Goal: Task Accomplishment & Management: Complete application form

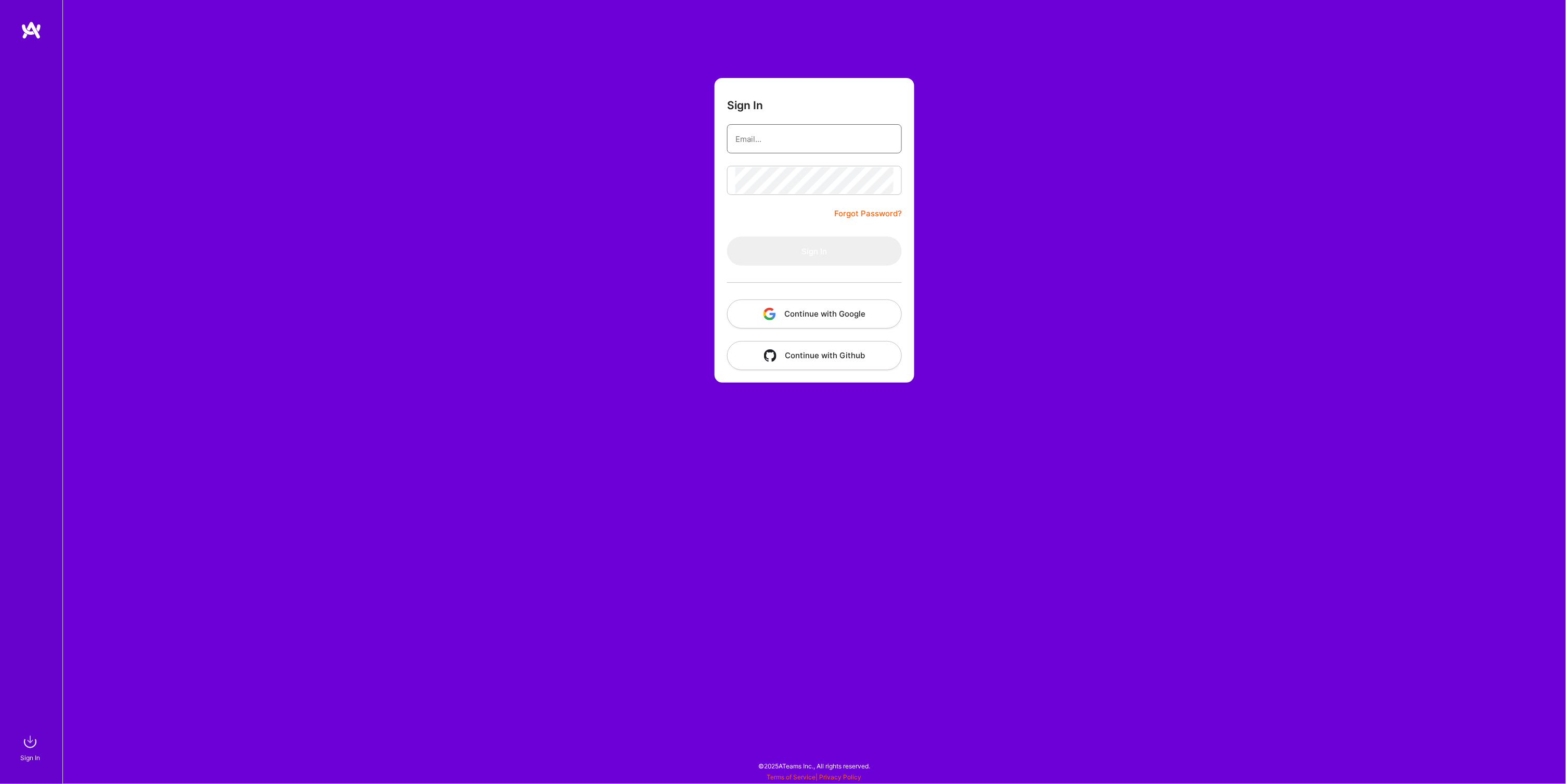
type input "[EMAIL_ADDRESS][DOMAIN_NAME]"
click at [818, 247] on button "Sign In" at bounding box center [814, 252] width 175 height 29
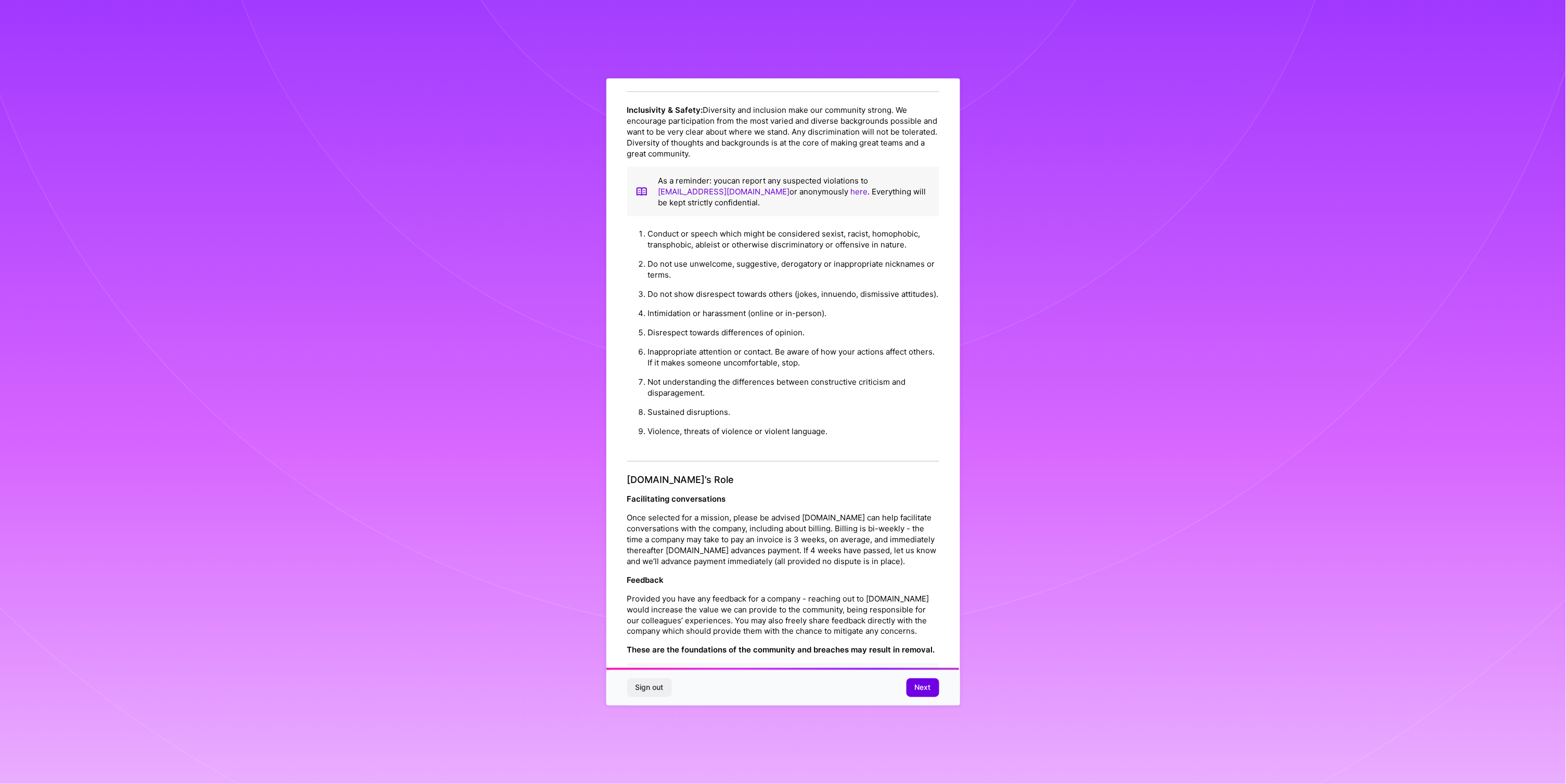
scroll to position [777, 0]
click at [927, 685] on span "Next" at bounding box center [924, 687] width 16 height 11
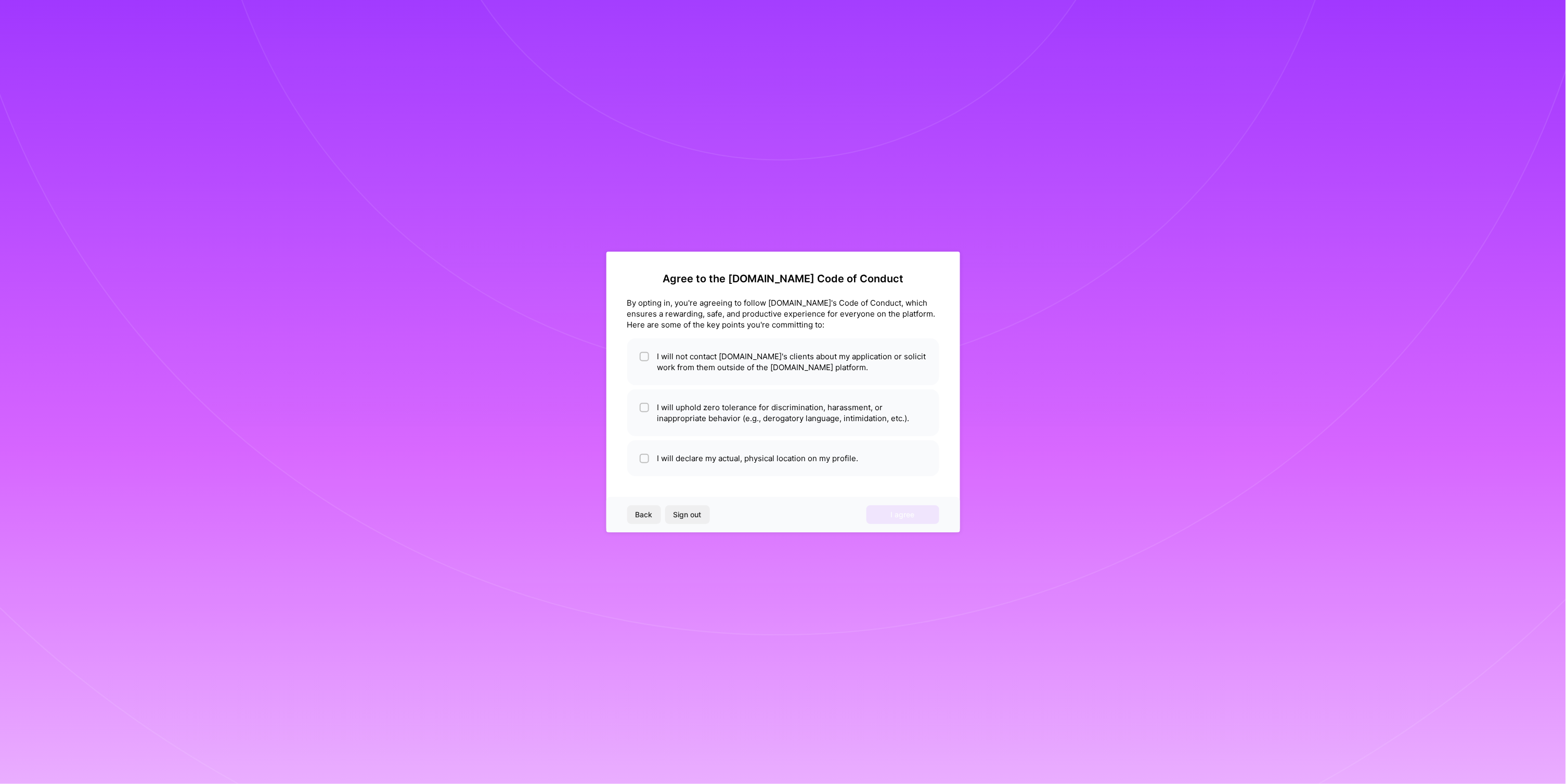
scroll to position [0, 0]
click at [755, 369] on li "I will not contact [DOMAIN_NAME]'s clients about my application or solicit work…" at bounding box center [783, 361] width 312 height 47
checkbox input "true"
click at [719, 418] on li "I will uphold zero tolerance for discrimination, harassment, or inappropriate b…" at bounding box center [783, 412] width 312 height 47
checkbox input "true"
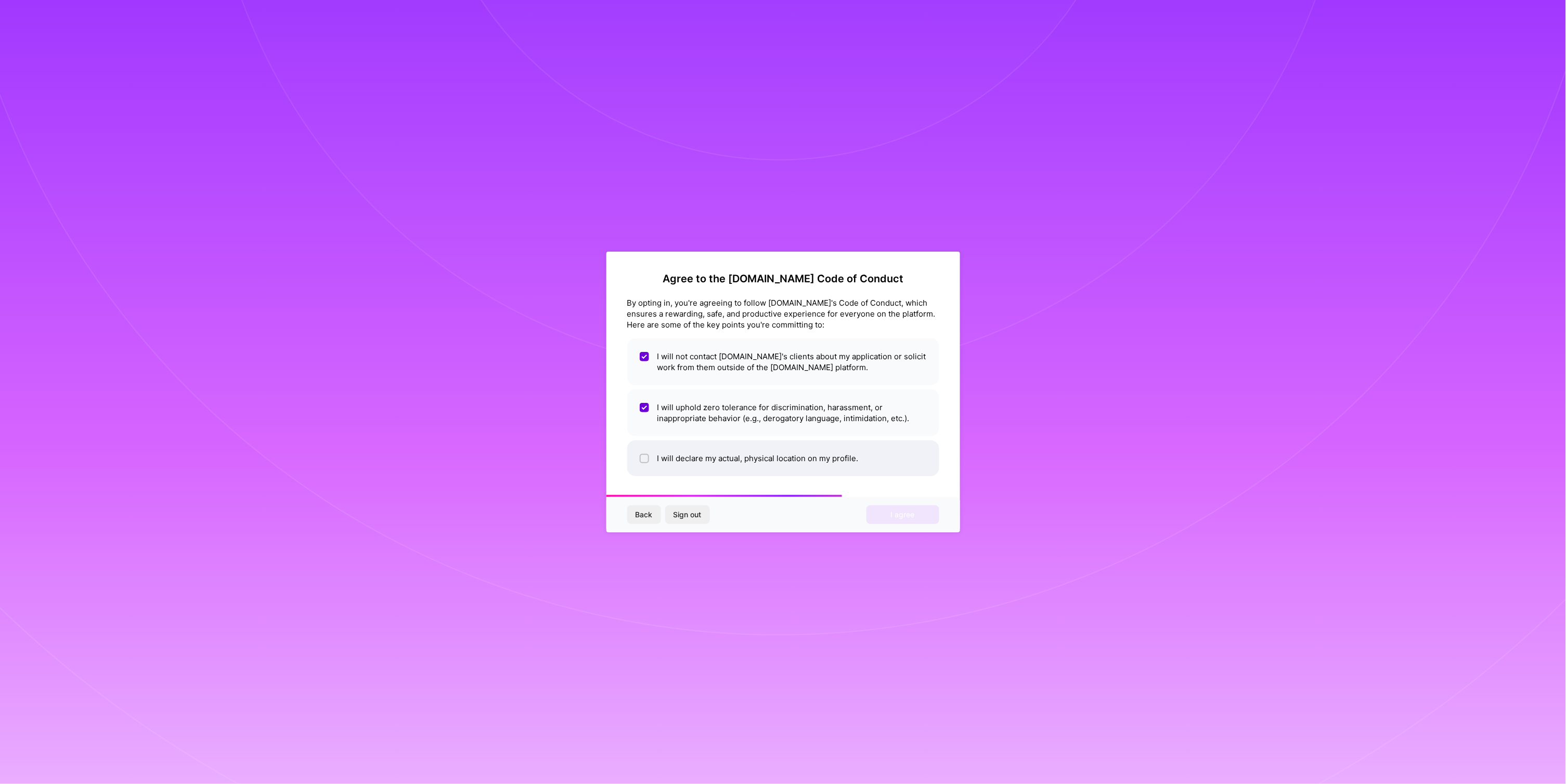
click at [723, 460] on li "I will declare my actual, physical location on my profile." at bounding box center [783, 459] width 312 height 36
checkbox input "true"
click at [886, 514] on button "I agree" at bounding box center [903, 514] width 73 height 19
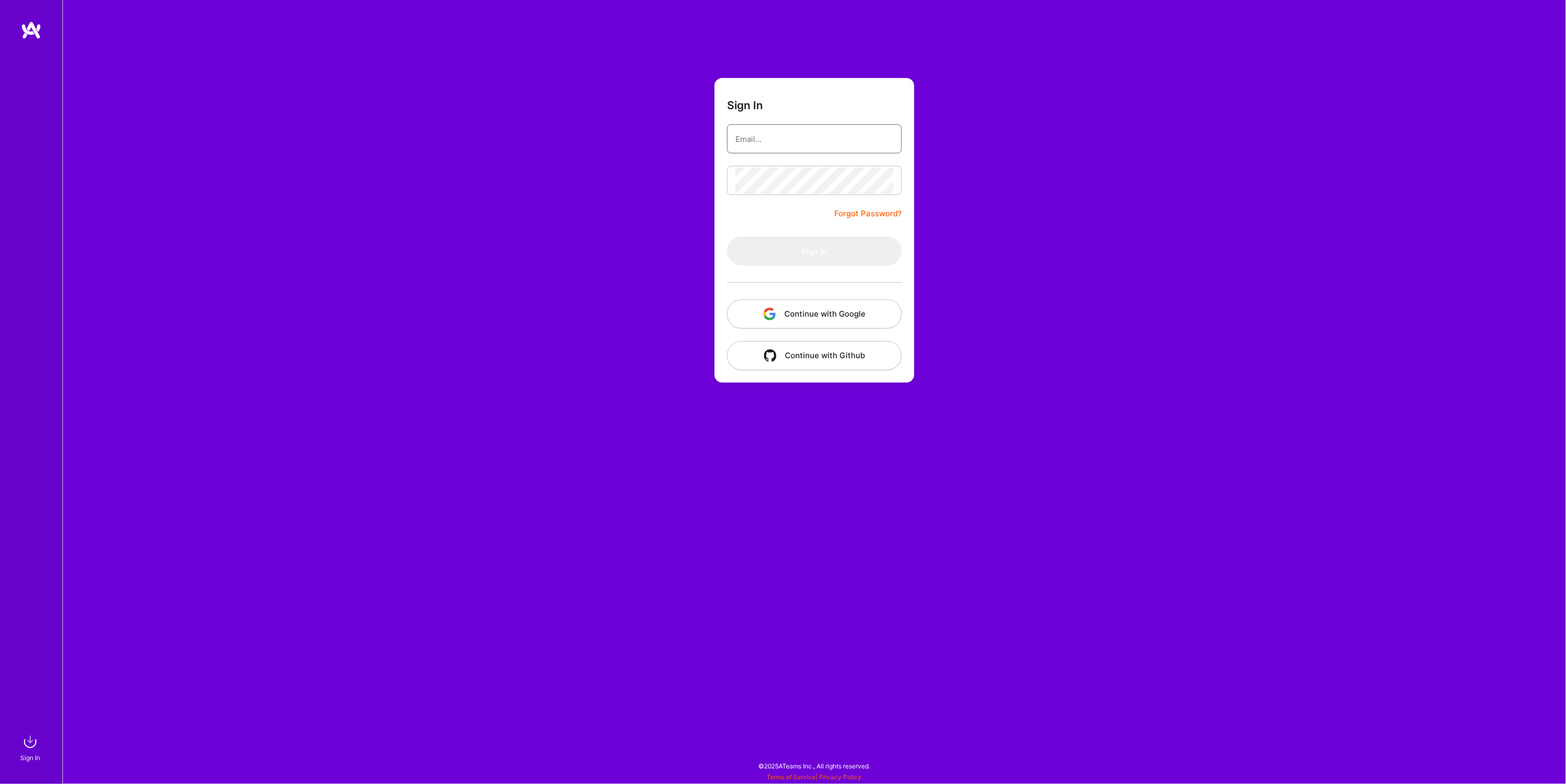
type input "[EMAIL_ADDRESS][DOMAIN_NAME]"
click at [833, 252] on button "Sign In" at bounding box center [814, 252] width 175 height 29
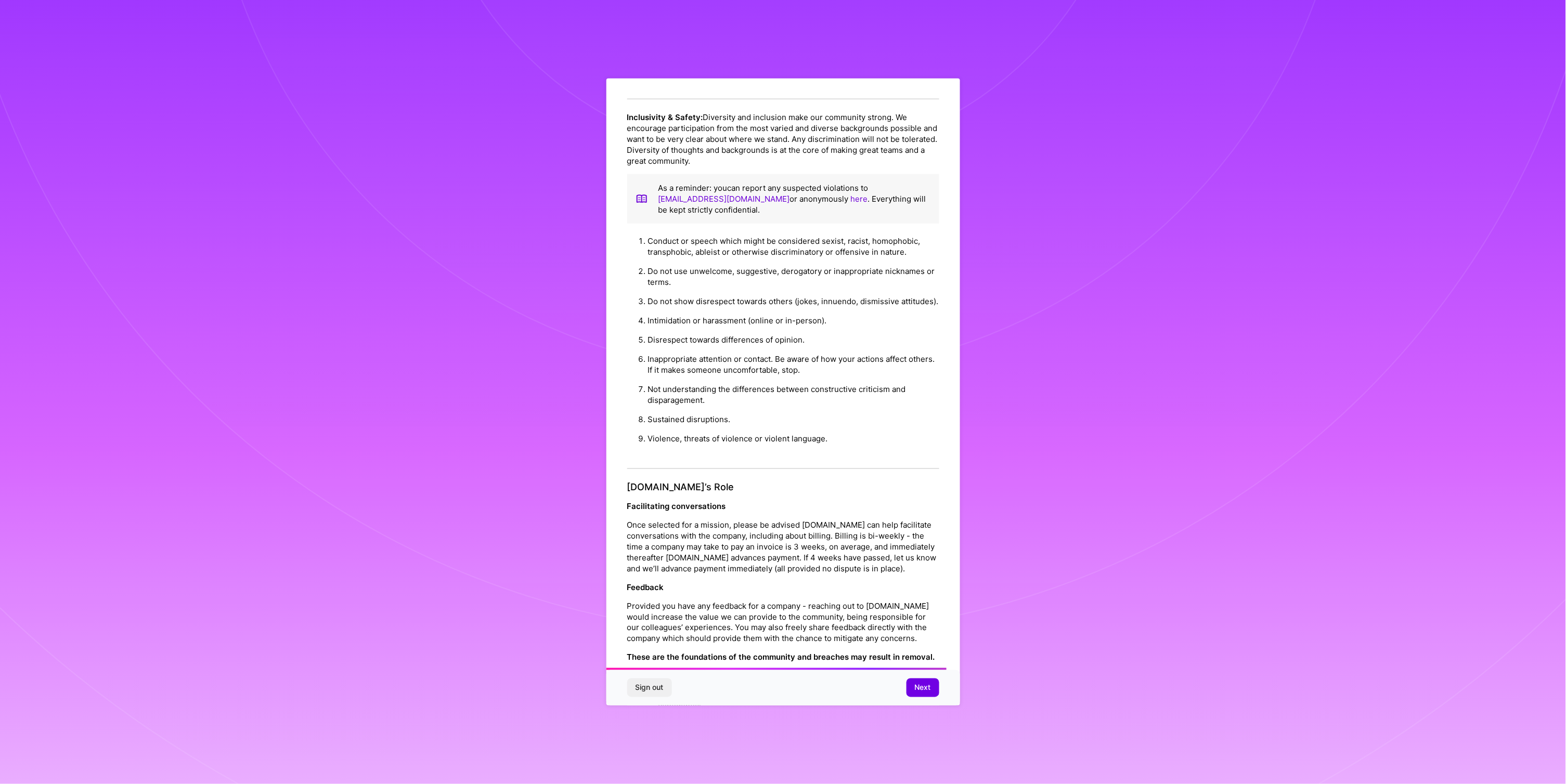
scroll to position [759, 0]
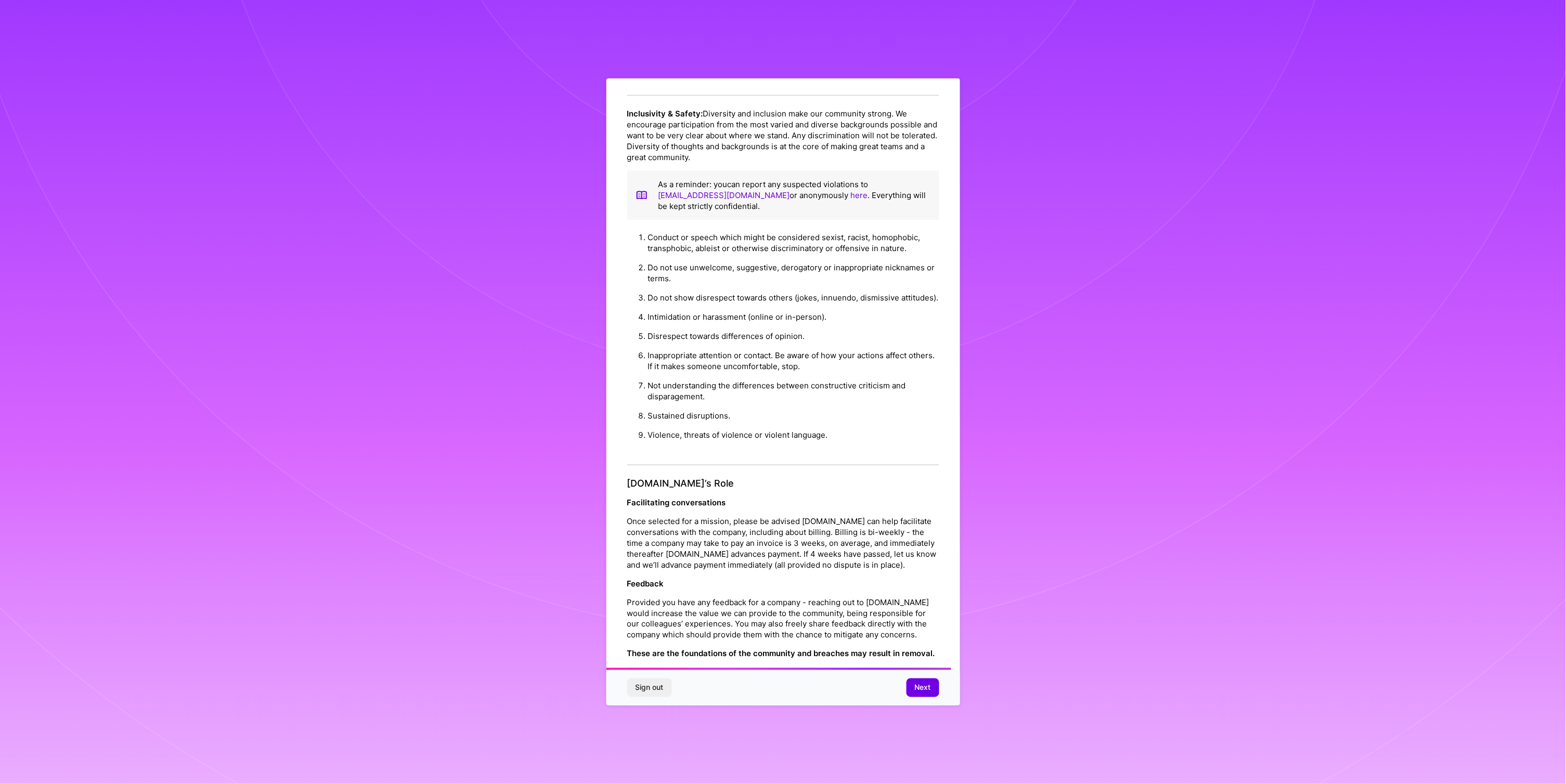
click at [914, 690] on button "Next" at bounding box center [923, 687] width 33 height 19
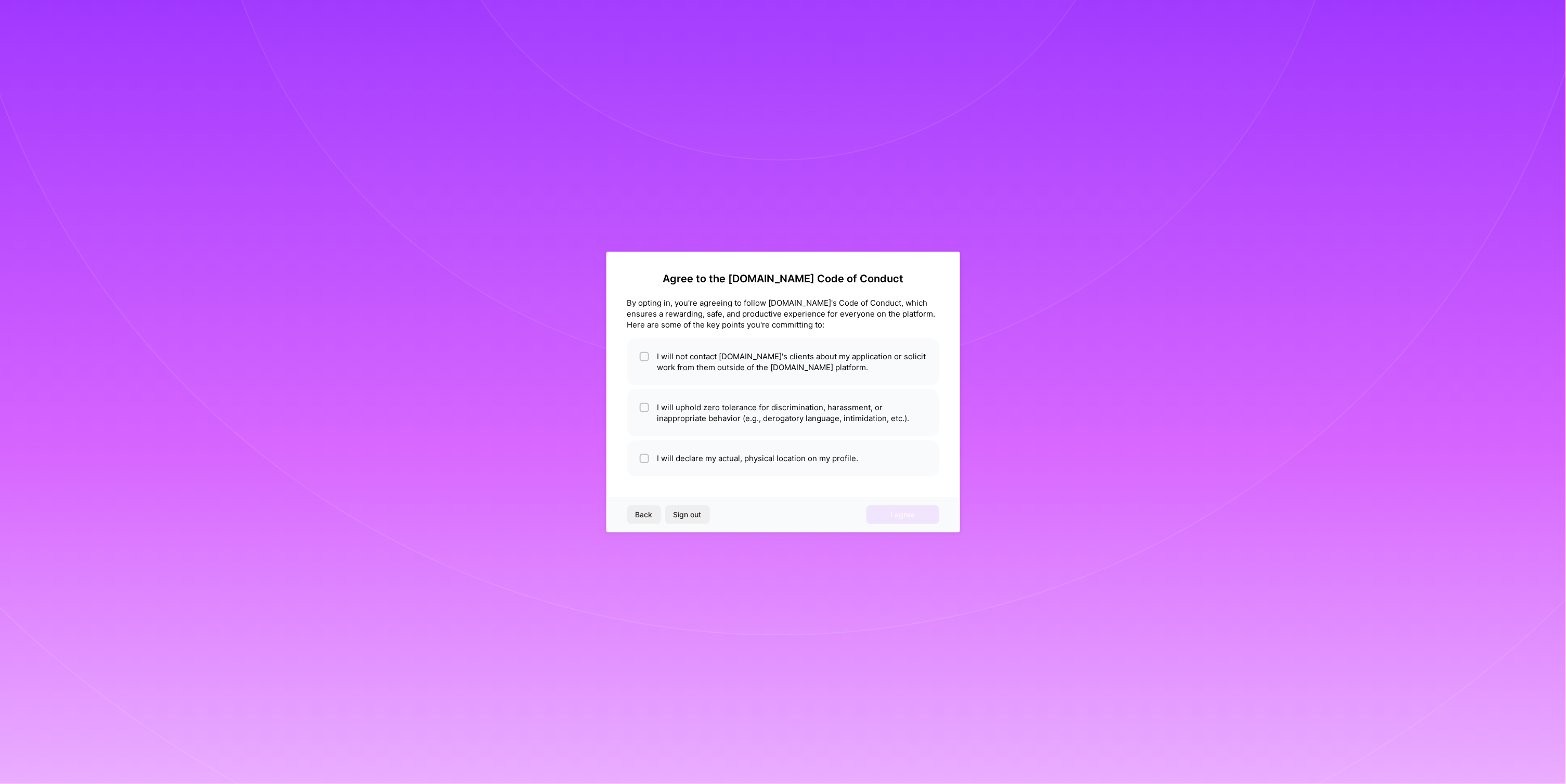
scroll to position [0, 0]
click at [730, 363] on li "I will not contact [DOMAIN_NAME]'s clients about my application or solicit work…" at bounding box center [783, 361] width 312 height 47
checkbox input "true"
click at [755, 460] on li "I will declare my actual, physical location on my profile." at bounding box center [783, 459] width 312 height 36
checkbox input "true"
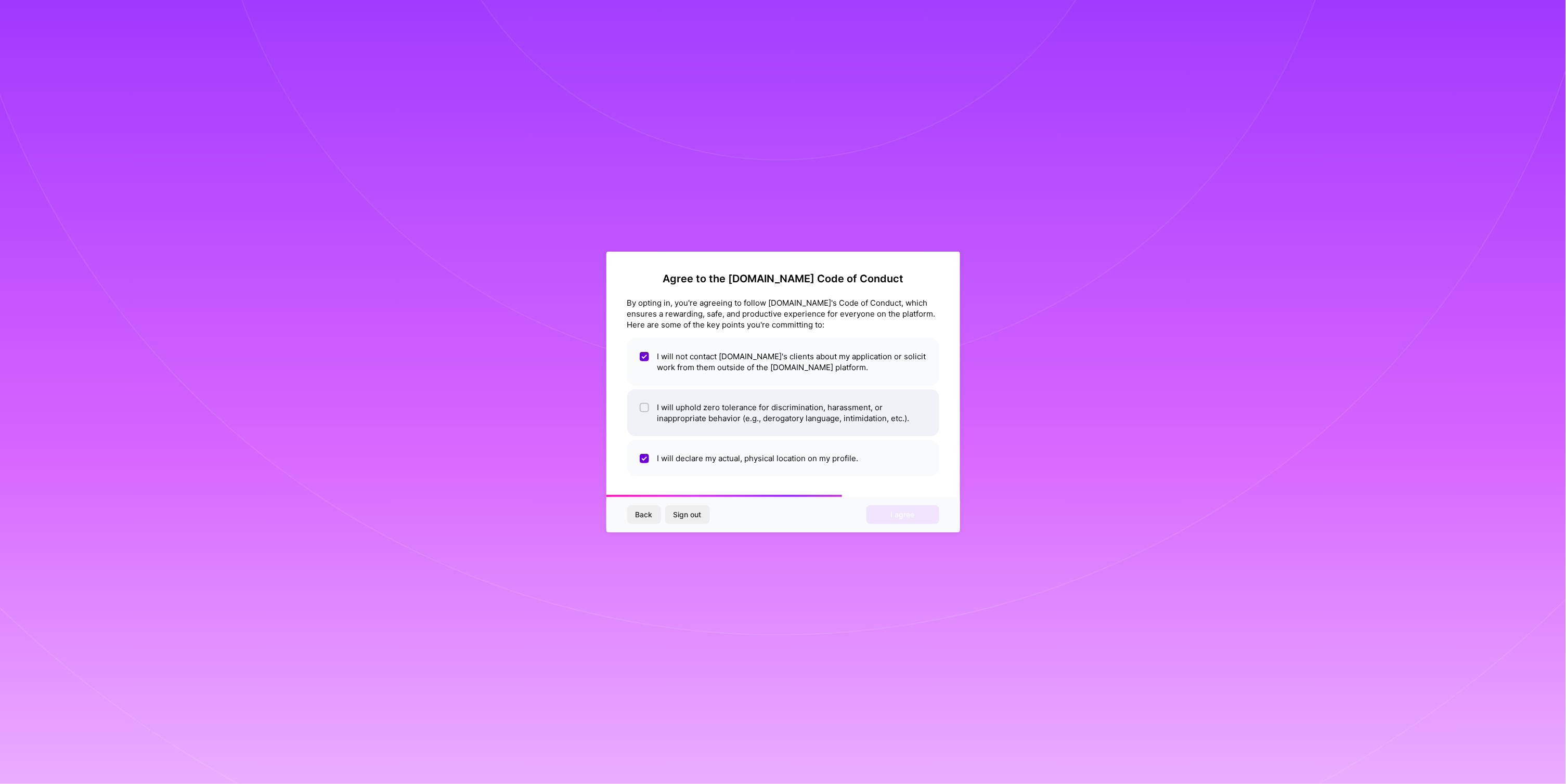
click at [810, 425] on li "I will uphold zero tolerance for discrimination, harassment, or inappropriate b…" at bounding box center [783, 412] width 312 height 47
checkbox input "true"
click at [898, 519] on button "I agree" at bounding box center [903, 514] width 73 height 19
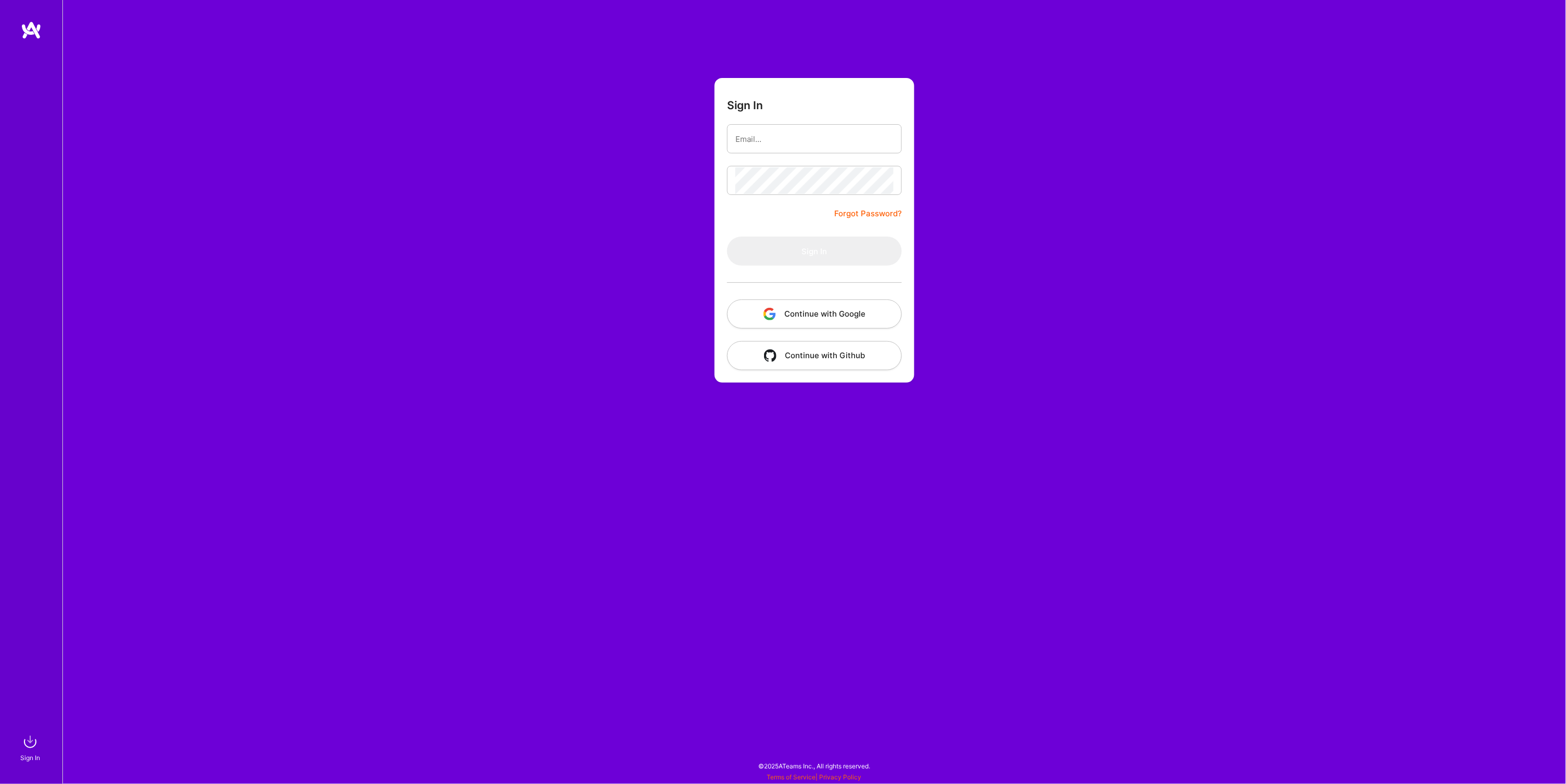
click at [857, 545] on div "Sign In Forgot Password? Sign In Continue with Google Continue with Github" at bounding box center [814, 392] width 1504 height 784
click at [828, 131] on input "email" at bounding box center [815, 139] width 158 height 26
type input "[EMAIL_ADDRESS][DOMAIN_NAME]"
click at [812, 245] on button "Sign In" at bounding box center [814, 252] width 175 height 29
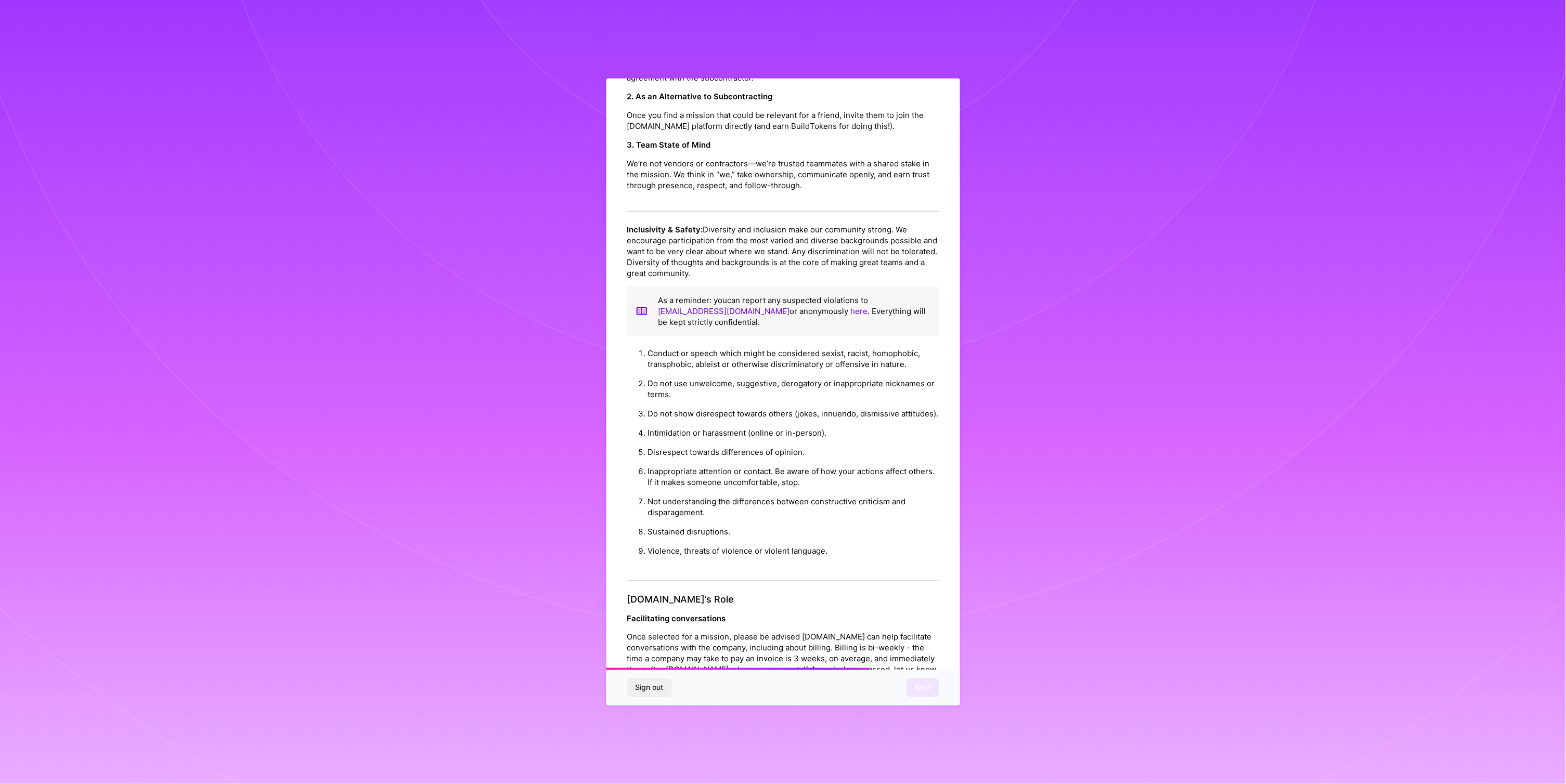
scroll to position [777, 0]
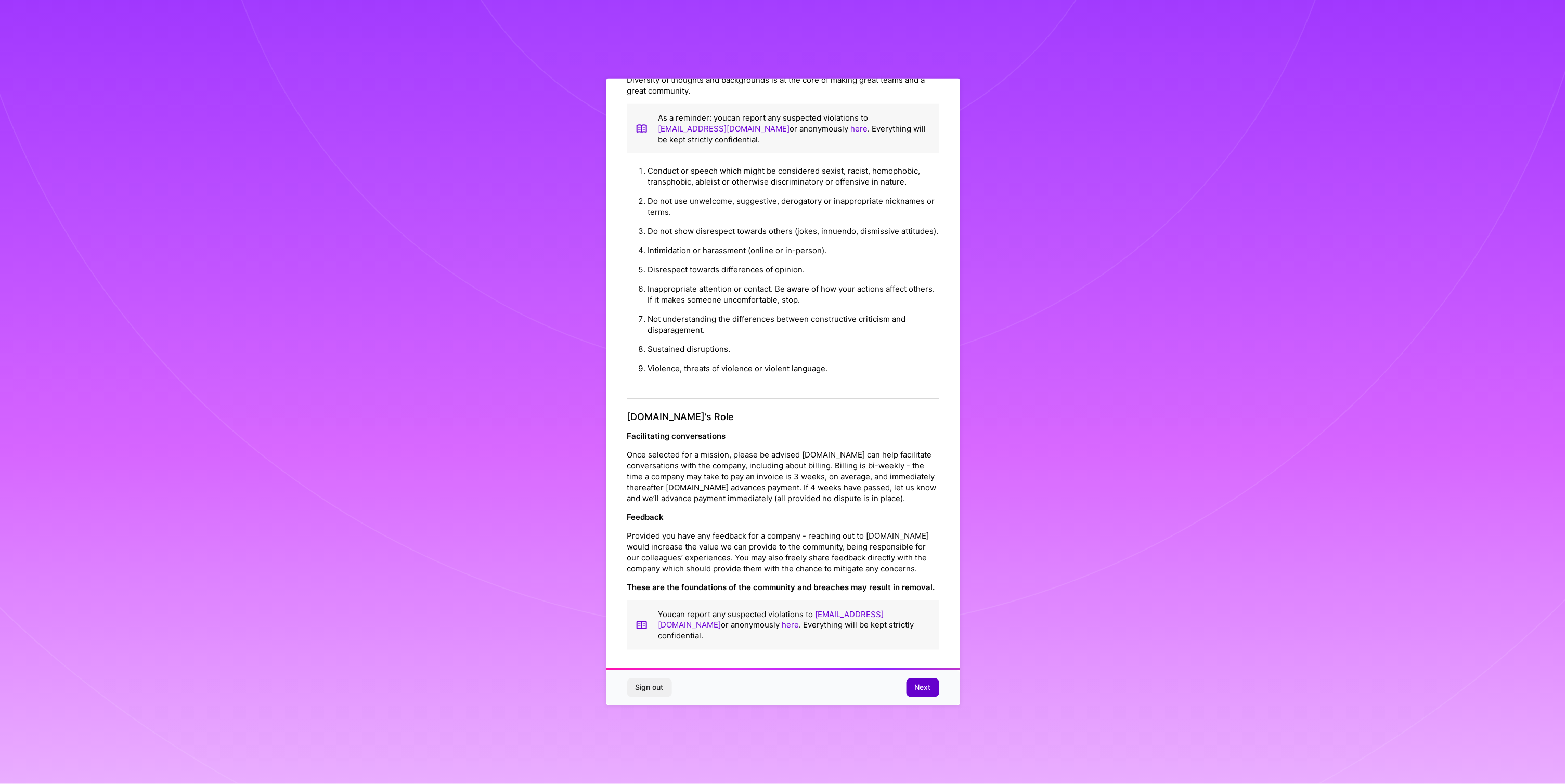
click at [933, 682] on button "Next" at bounding box center [923, 687] width 33 height 19
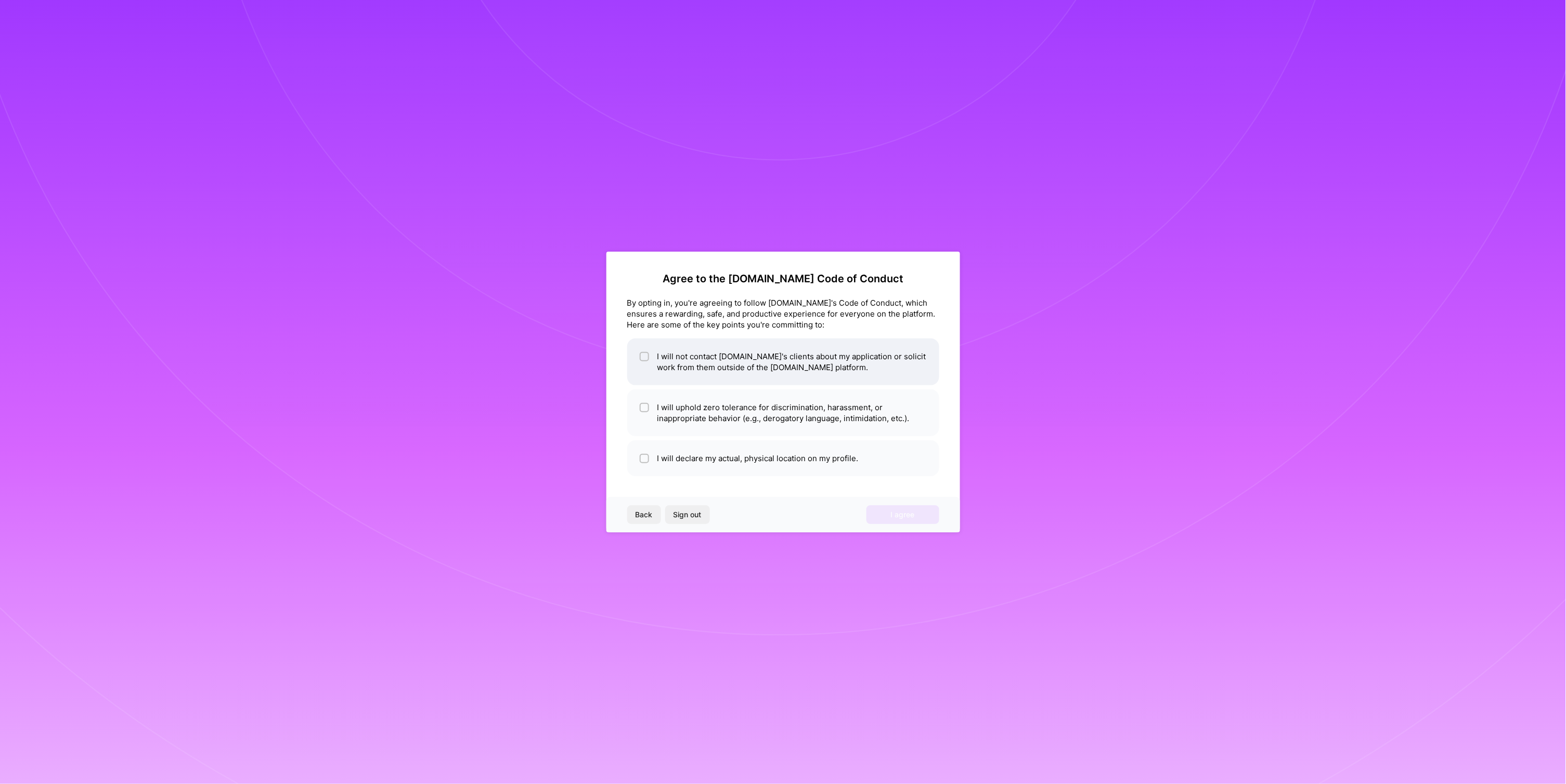
click at [730, 359] on li "I will not contact [DOMAIN_NAME]'s clients about my application or solicit work…" at bounding box center [783, 361] width 312 height 47
checkbox input "true"
click at [727, 450] on li "I will declare my actual, physical location on my profile." at bounding box center [783, 459] width 312 height 36
checkbox input "true"
click at [724, 410] on li "I will uphold zero tolerance for discrimination, harassment, or inappropriate b…" at bounding box center [783, 412] width 312 height 47
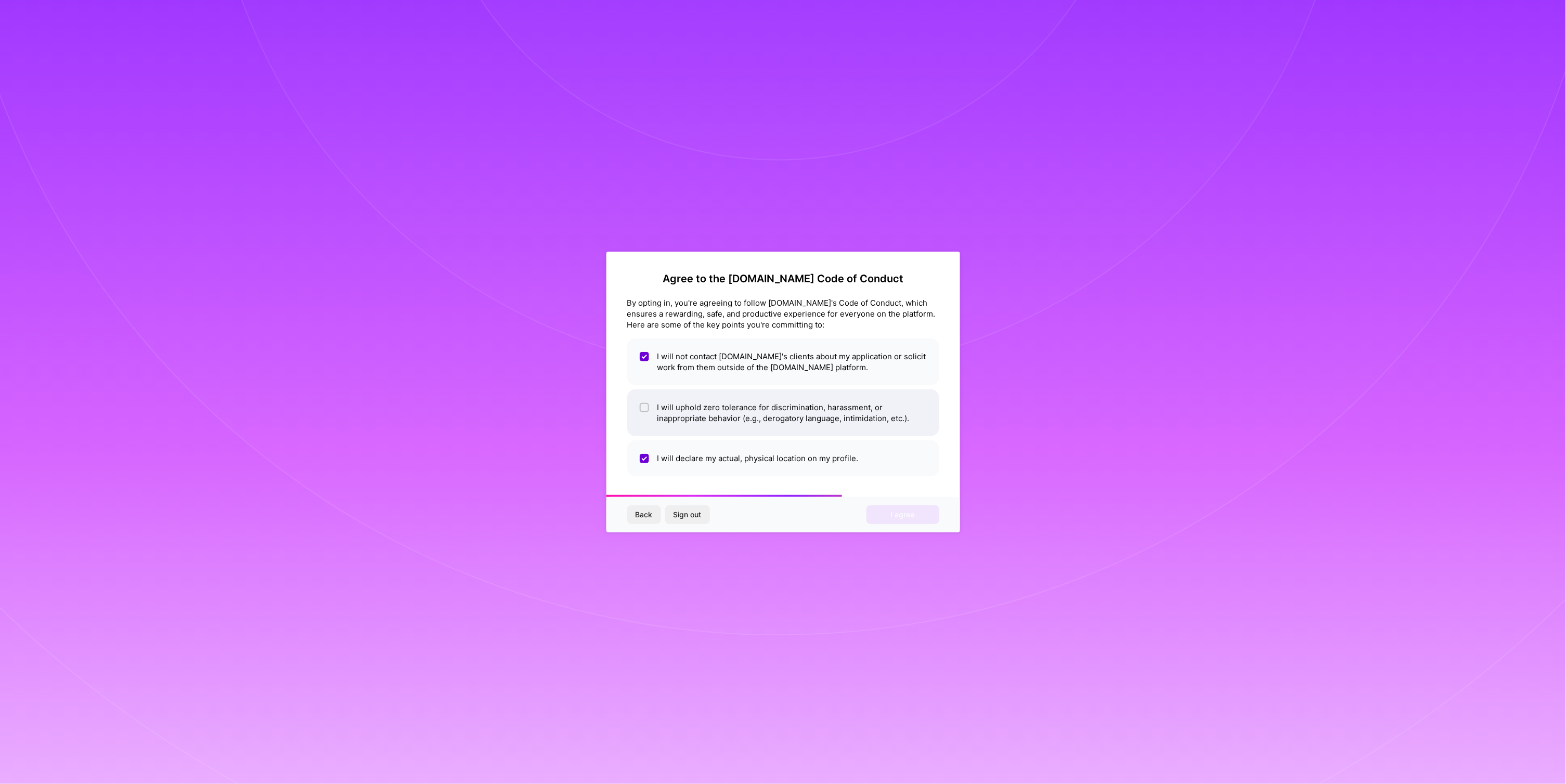
checkbox input "true"
click at [738, 359] on li "I will not contact [DOMAIN_NAME]'s clients about my application or solicit work…" at bounding box center [783, 361] width 312 height 47
checkbox input "true"
click at [888, 520] on button "I agree" at bounding box center [903, 514] width 73 height 19
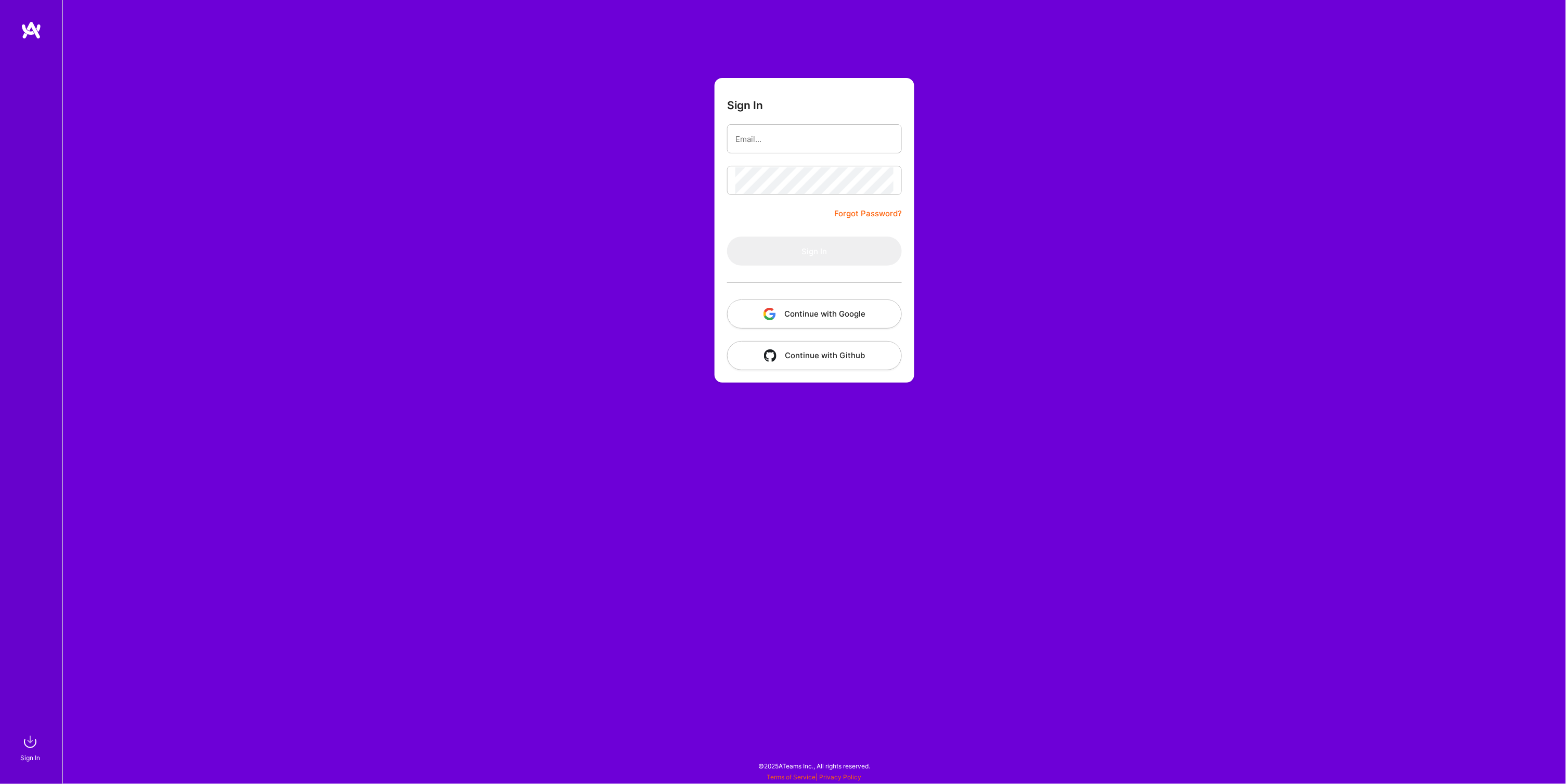
click at [807, 311] on button "Continue with Google" at bounding box center [814, 315] width 175 height 29
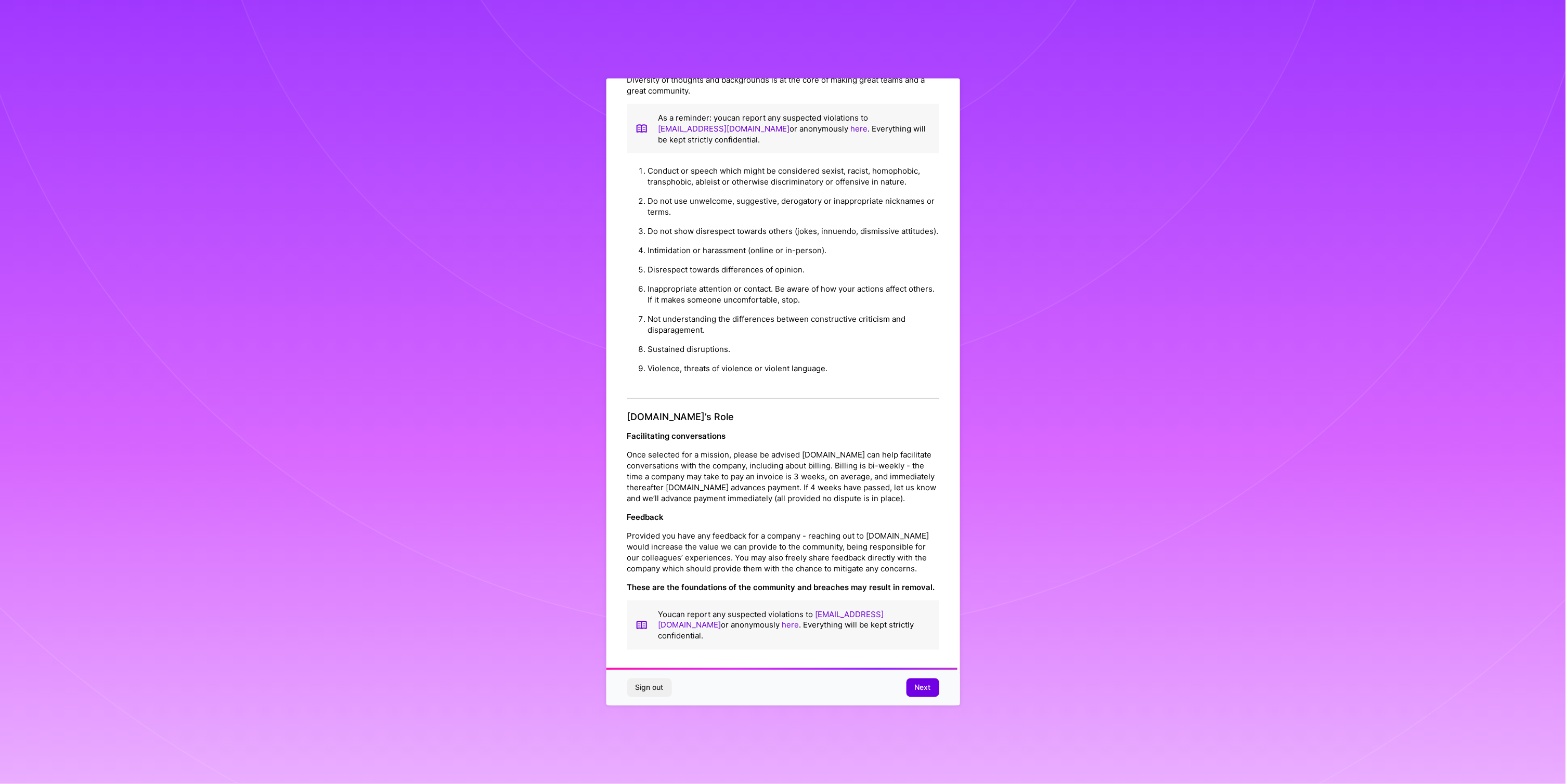
scroll to position [777, 0]
click at [931, 691] on button "Next" at bounding box center [923, 687] width 33 height 19
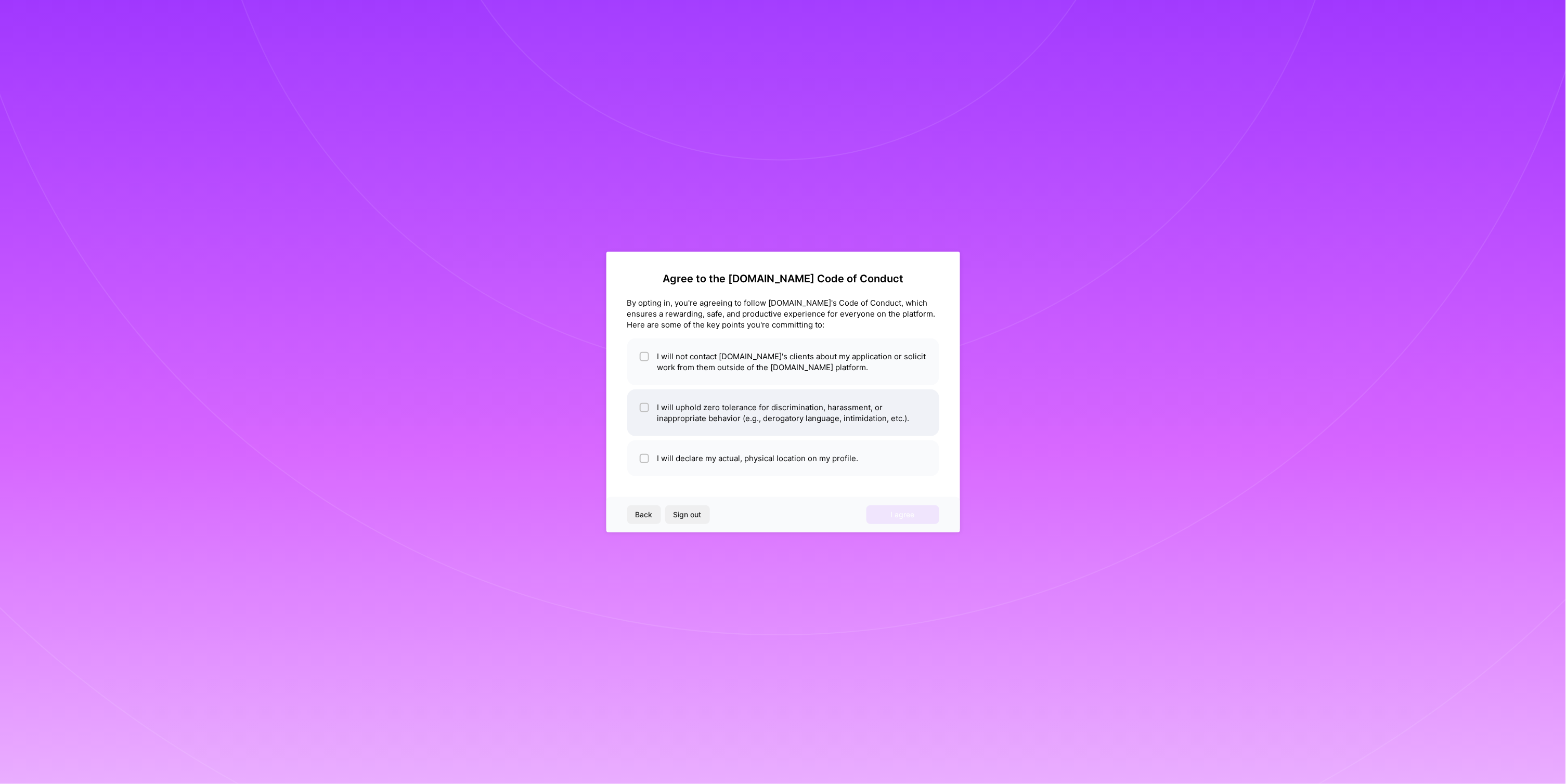
click at [701, 424] on li "I will uphold zero tolerance for discrimination, harassment, or inappropriate b…" at bounding box center [783, 412] width 312 height 47
checkbox input "true"
click at [701, 373] on li "I will not contact [DOMAIN_NAME]'s clients about my application or solicit work…" at bounding box center [783, 361] width 312 height 47
checkbox input "true"
click at [715, 442] on li "I will declare my actual, physical location on my profile." at bounding box center [783, 459] width 312 height 36
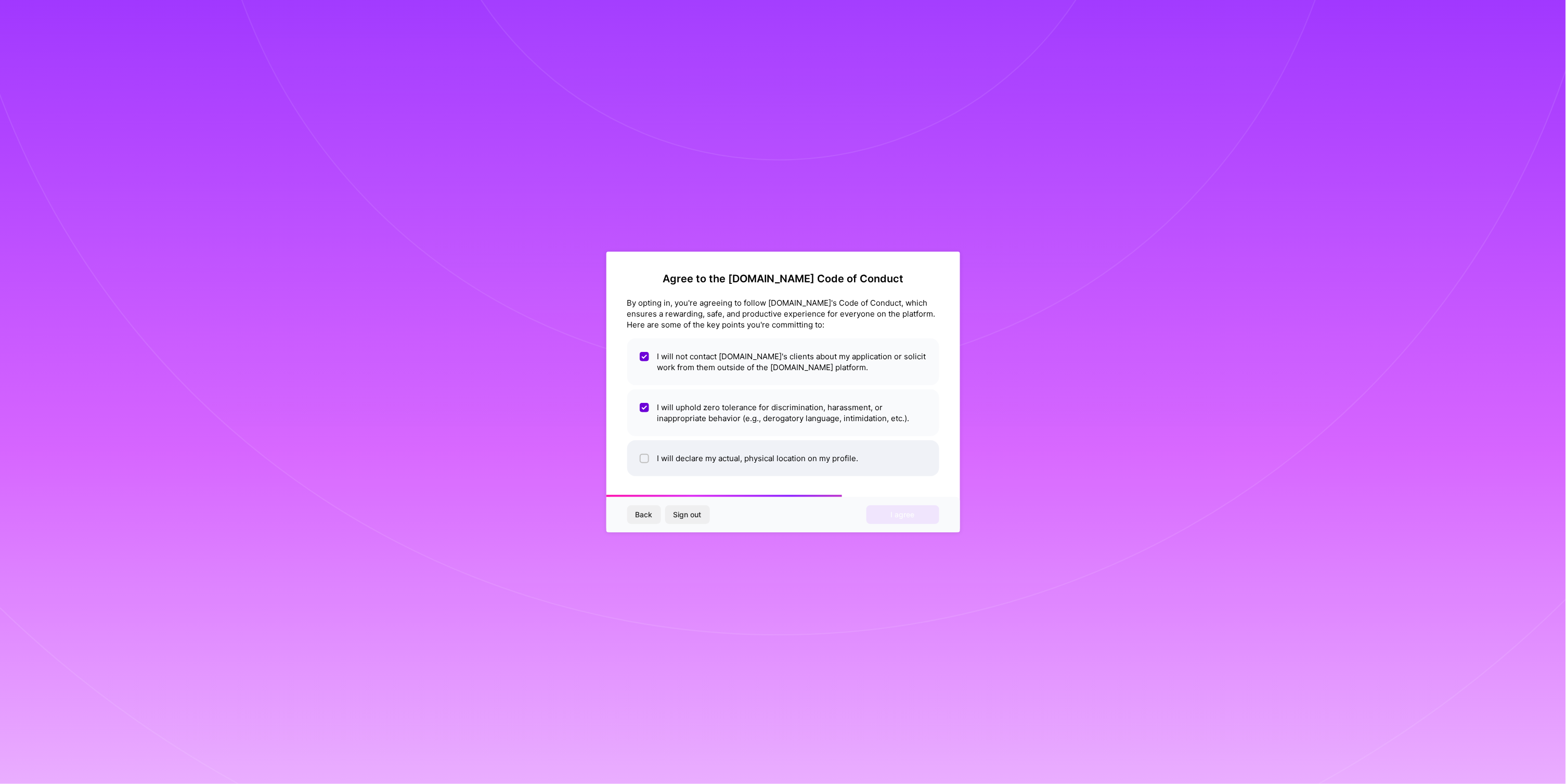
checkbox input "true"
click at [891, 512] on span "I agree" at bounding box center [902, 514] width 24 height 11
